Goal: Information Seeking & Learning: Learn about a topic

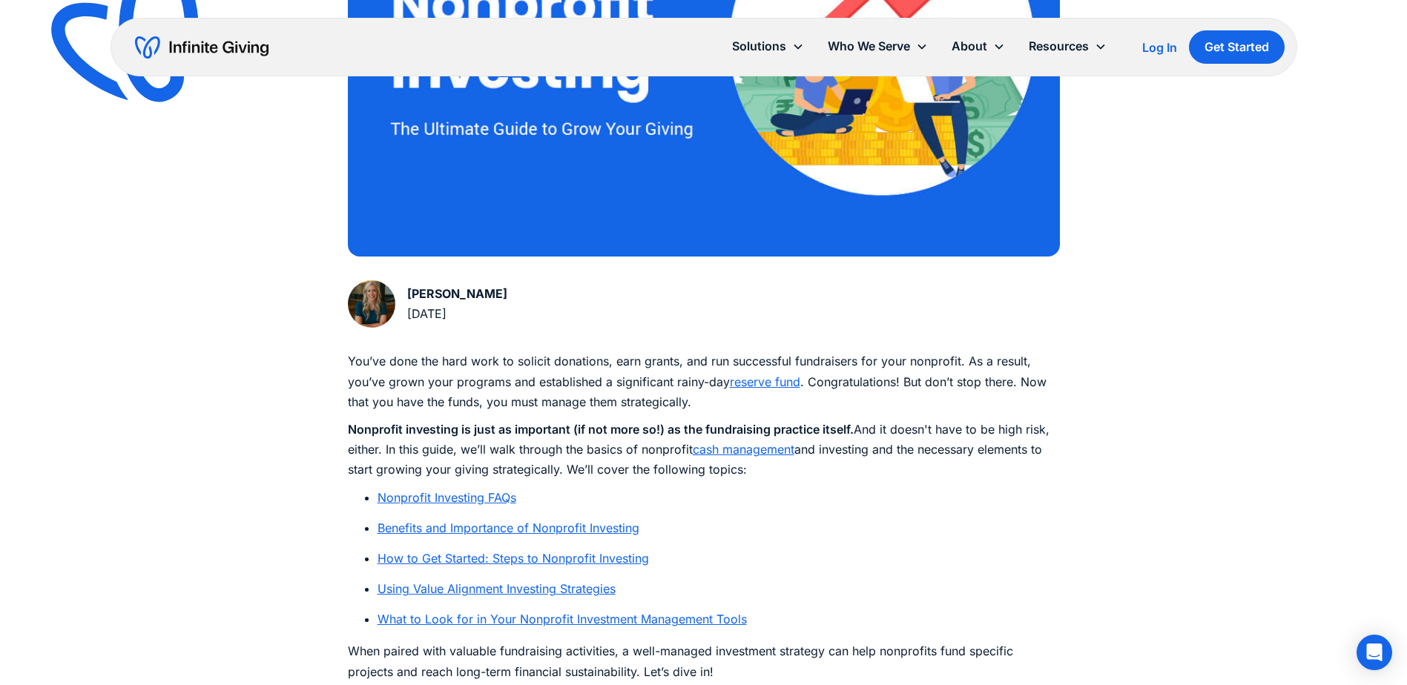
scroll to position [593, 0]
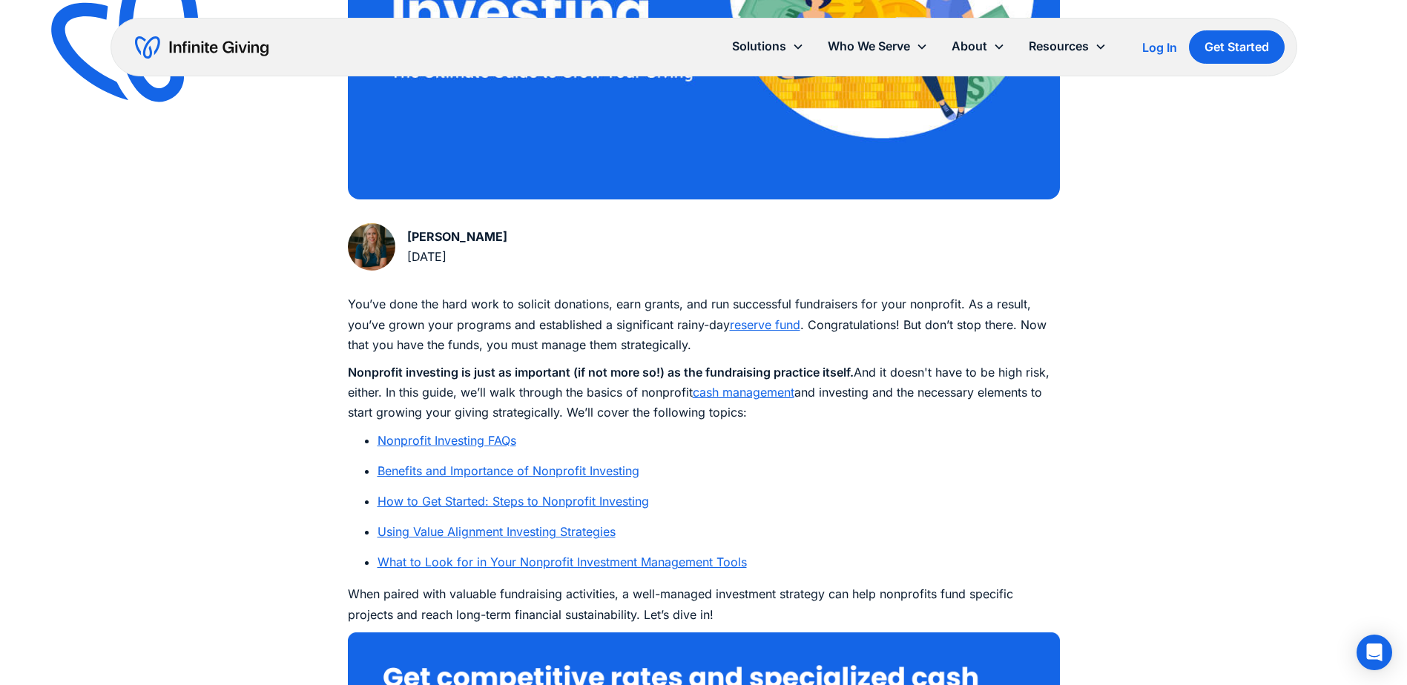
click at [538, 499] on link "How to Get Started: Steps to Nonprofit Investing" at bounding box center [512, 501] width 271 height 15
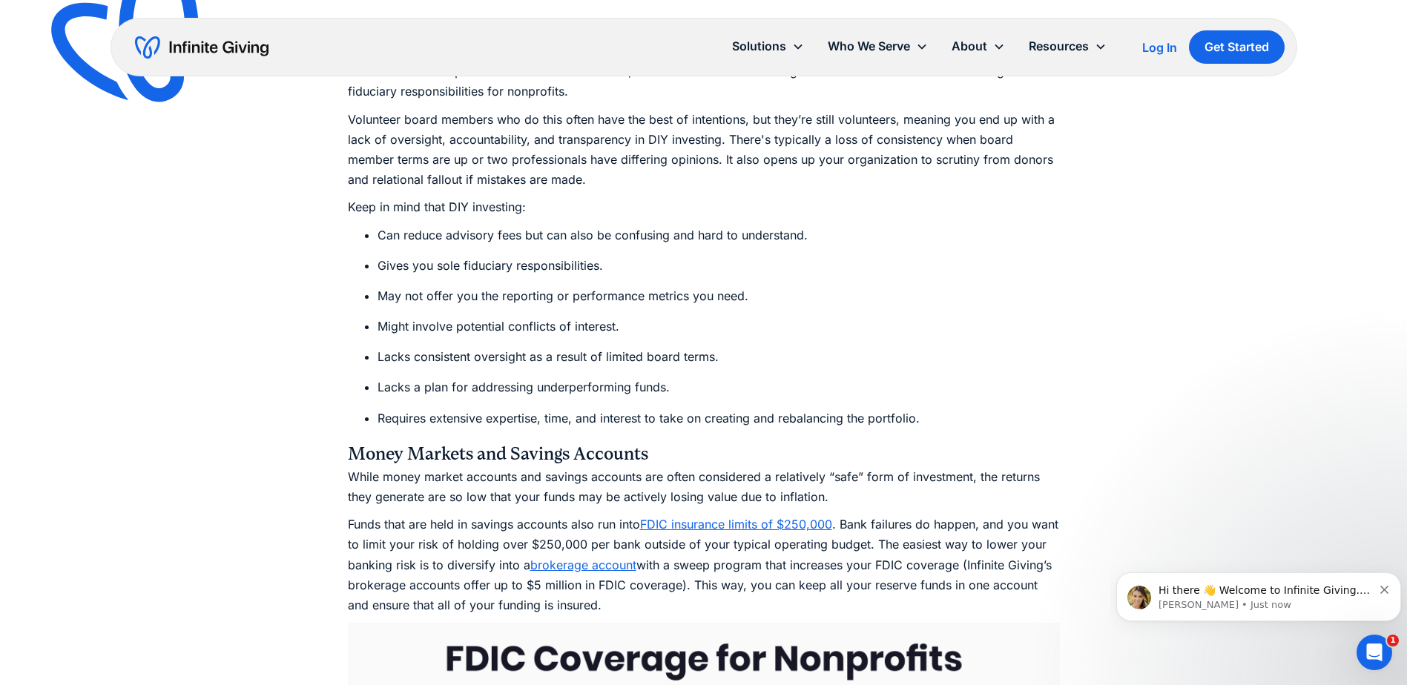
scroll to position [6392, 0]
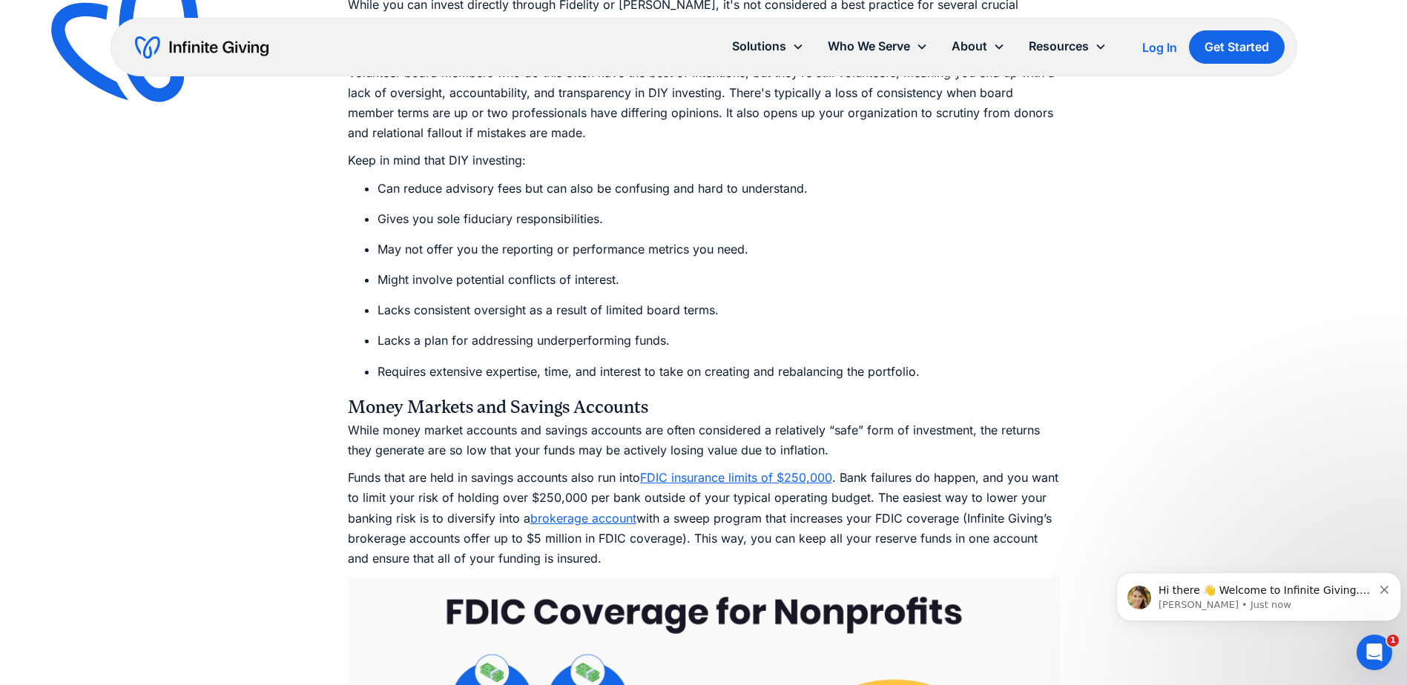
click at [618, 511] on link "brokerage account" at bounding box center [583, 518] width 106 height 15
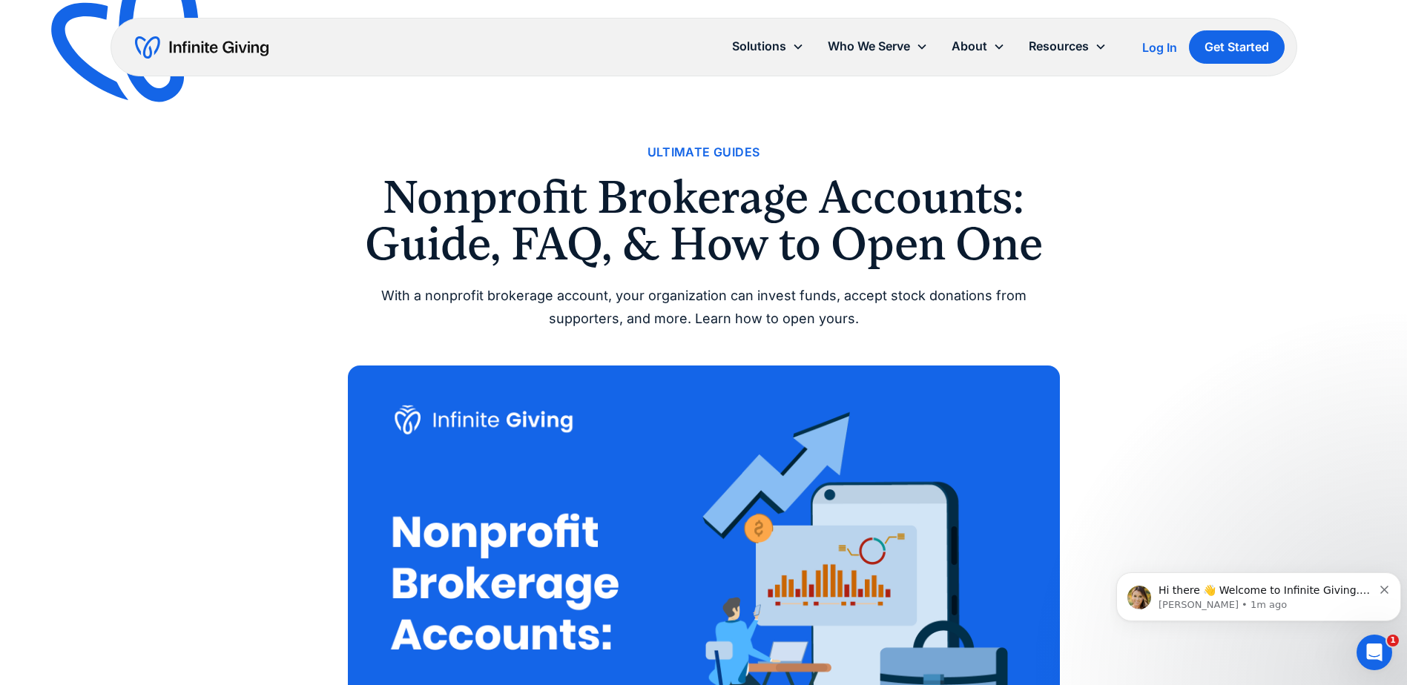
click at [975, 104] on link "Services" at bounding box center [981, 110] width 47 height 20
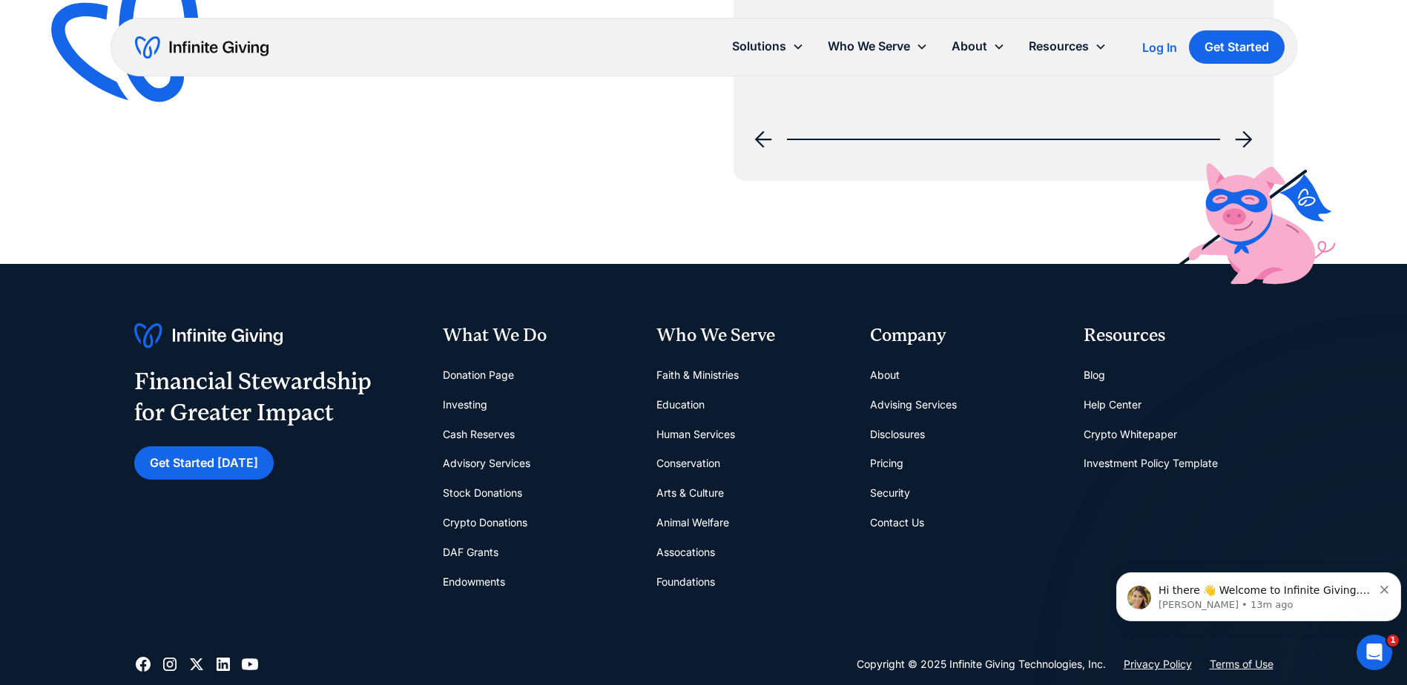
scroll to position [2447, 0]
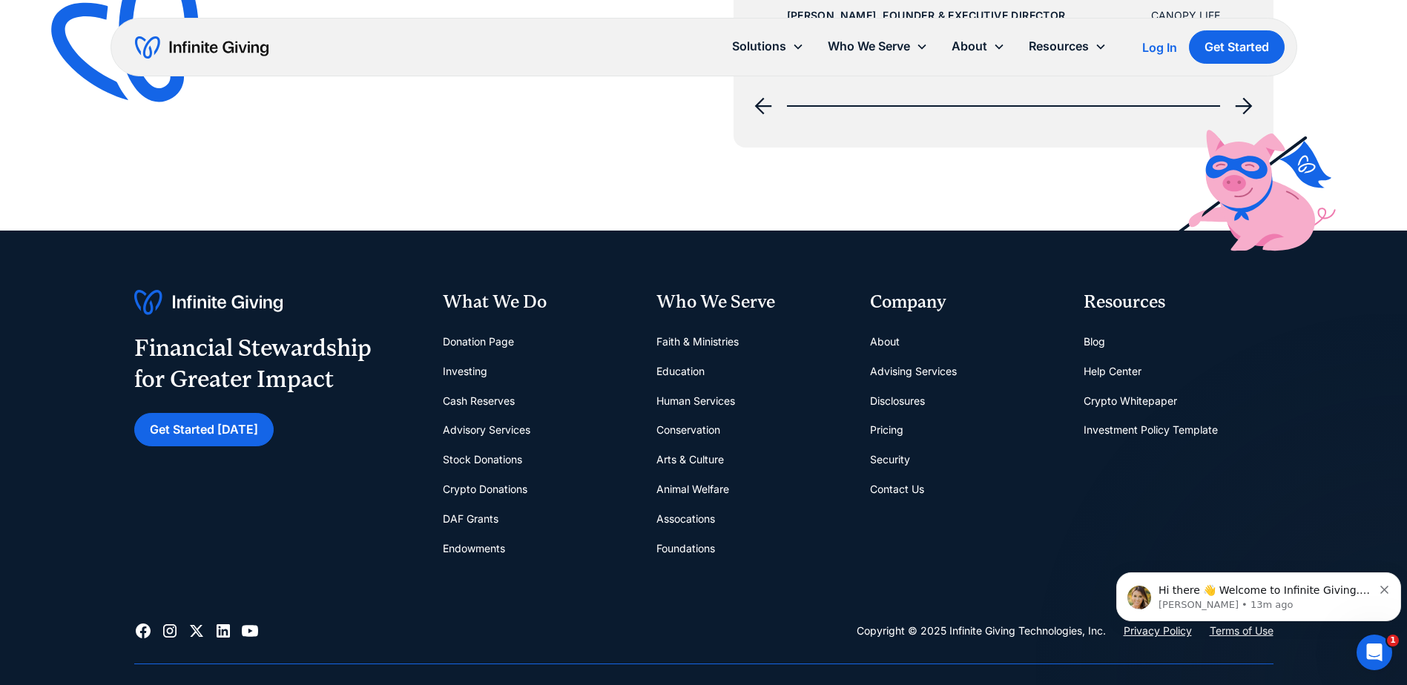
click at [496, 432] on link "Advisory Services" at bounding box center [487, 430] width 88 height 30
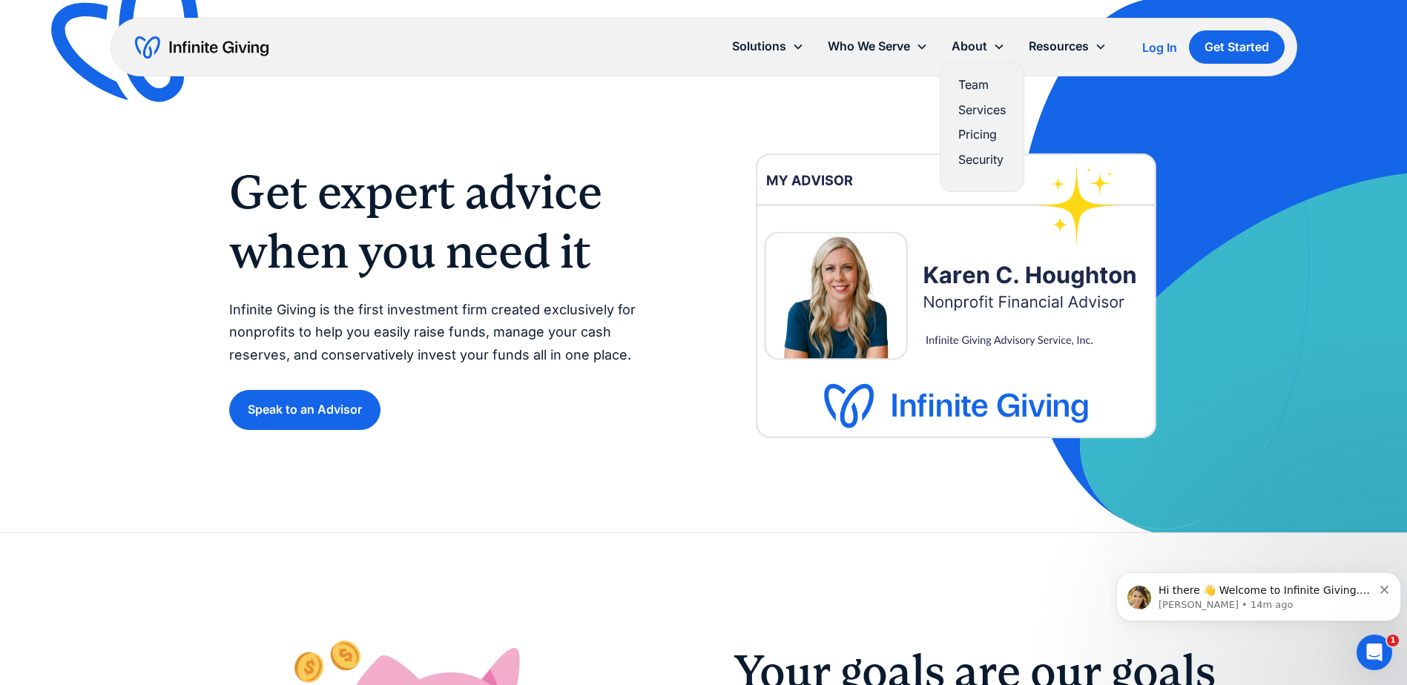
click at [987, 109] on link "Services" at bounding box center [981, 110] width 47 height 20
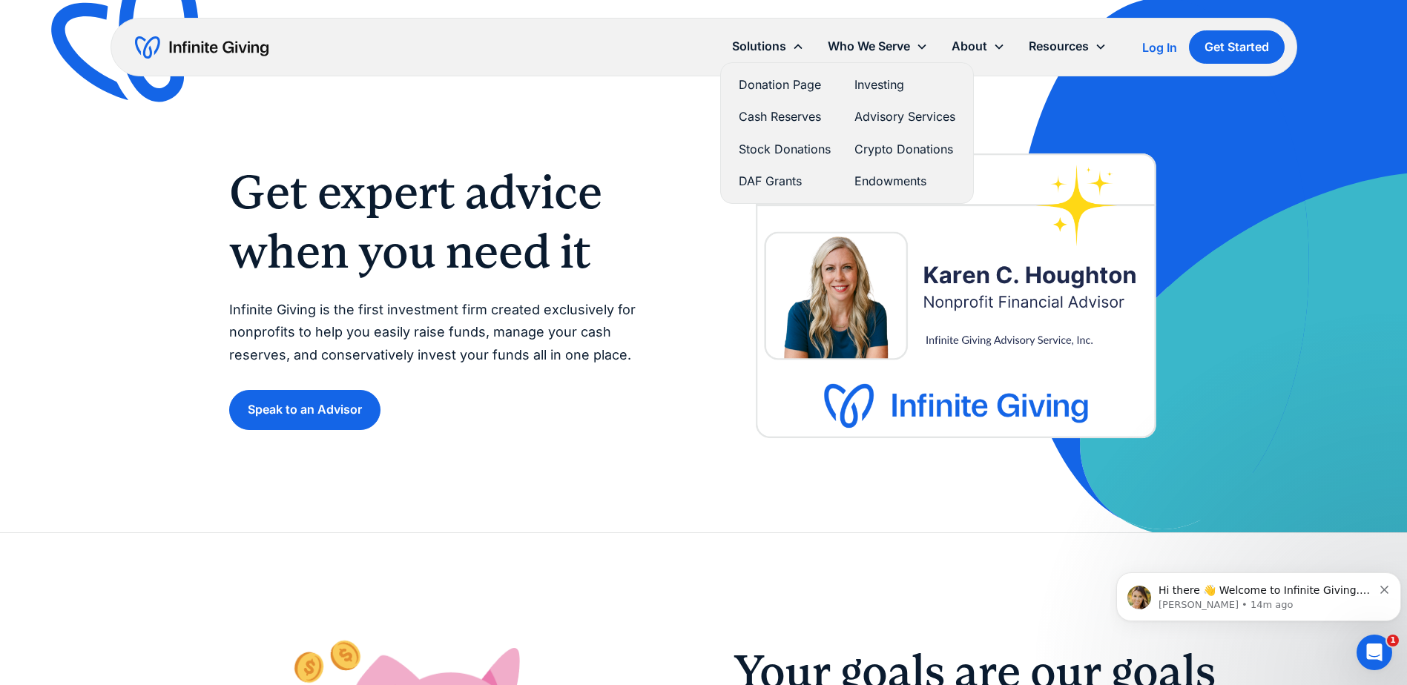
click at [785, 116] on link "Cash Reserves" at bounding box center [785, 117] width 92 height 20
